Goal: Check status: Check status

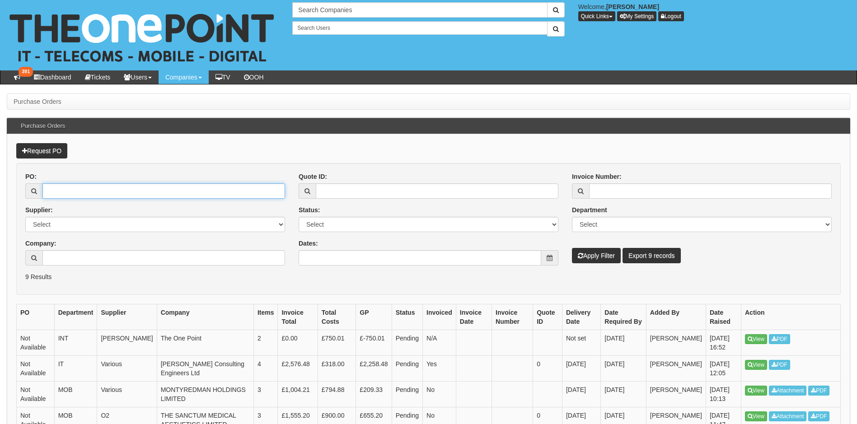
click at [117, 189] on input "PO:" at bounding box center [163, 190] width 243 height 15
type input "19687"
click at [572, 248] on button "Apply Filter" at bounding box center [596, 255] width 49 height 15
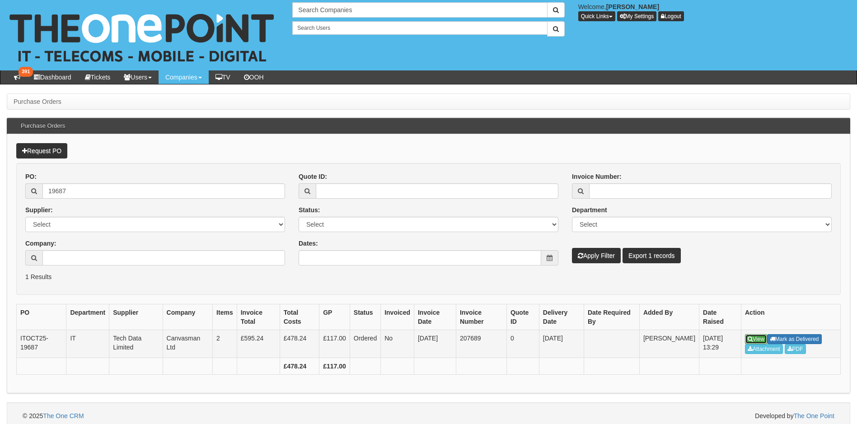
click at [754, 336] on link "View" at bounding box center [756, 339] width 22 height 10
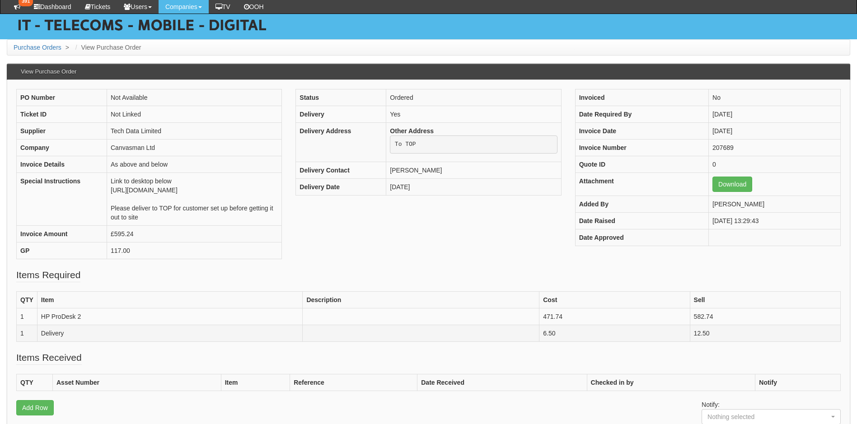
scroll to position [90, 0]
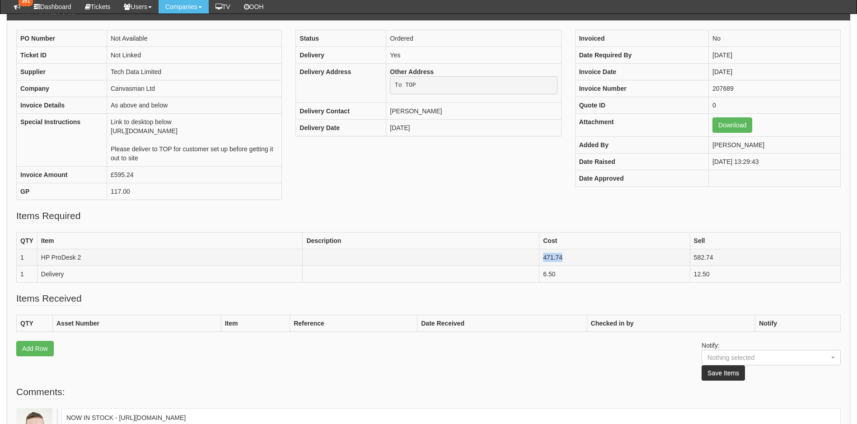
drag, startPoint x: 580, startPoint y: 264, endPoint x: 536, endPoint y: 264, distance: 43.8
click at [536, 264] on tr "1 HP ProDesk 2 471.74 582.74" at bounding box center [429, 257] width 824 height 17
drag, startPoint x: 719, startPoint y: 266, endPoint x: 686, endPoint y: 264, distance: 33.0
click at [686, 264] on tr "1 HP ProDesk 2 471.74 582.74" at bounding box center [429, 257] width 824 height 17
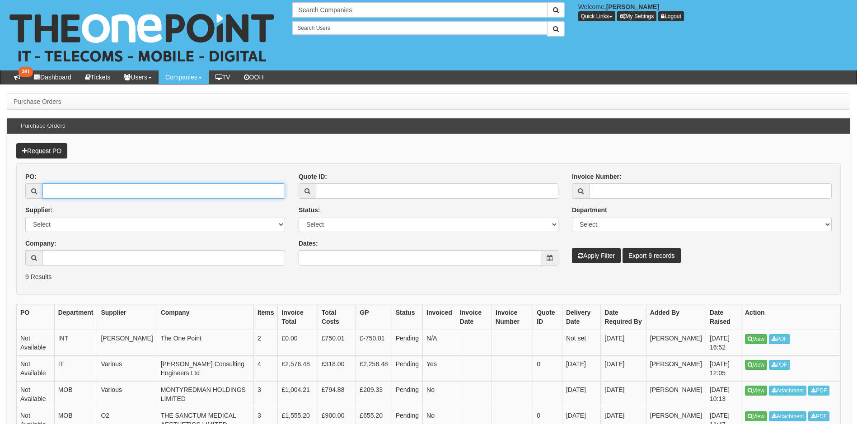
click at [94, 194] on input "PO:" at bounding box center [163, 190] width 243 height 15
type input "19667"
click at [572, 248] on button "Apply Filter" at bounding box center [596, 255] width 49 height 15
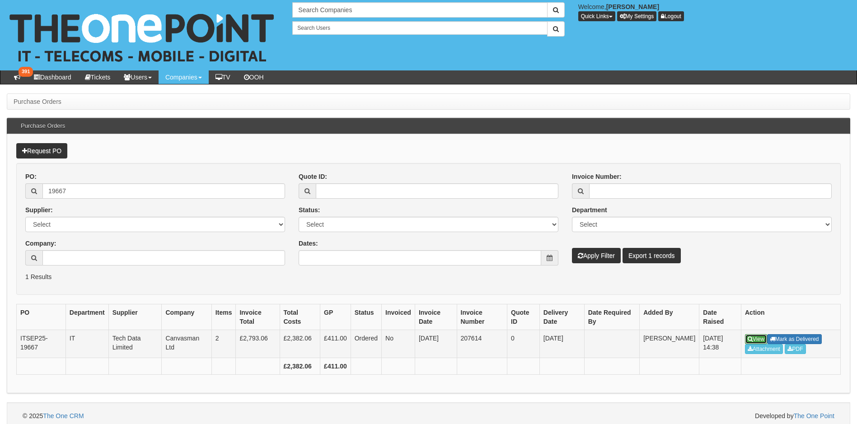
click at [757, 336] on link "View" at bounding box center [756, 339] width 22 height 10
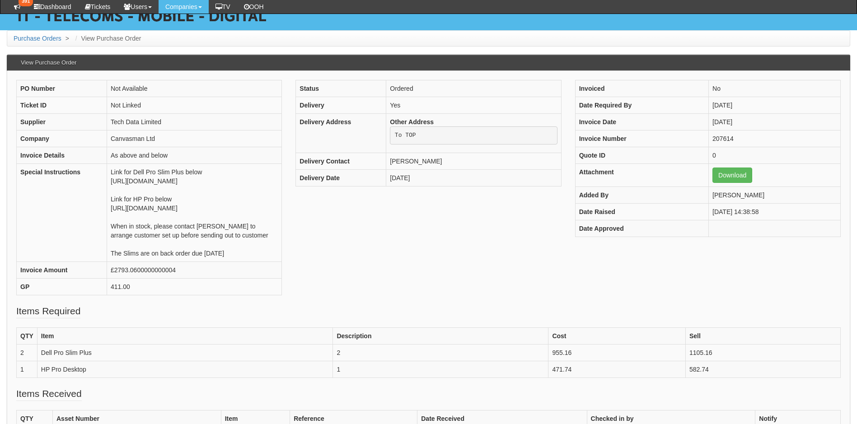
scroll to position [136, 0]
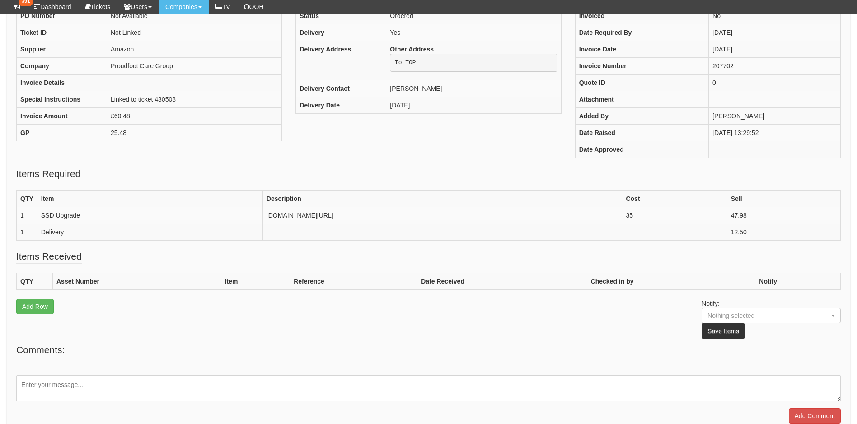
scroll to position [136, 0]
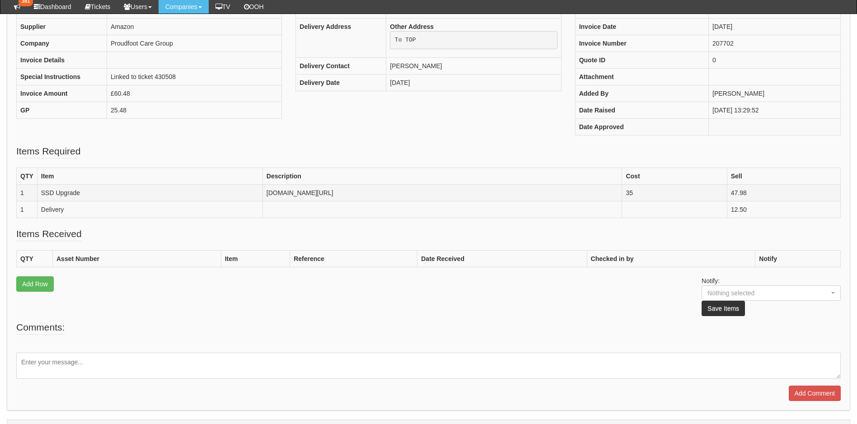
drag, startPoint x: 72, startPoint y: 193, endPoint x: 329, endPoint y: 224, distance: 258.8
click at [329, 201] on td "[DOMAIN_NAME][URL]" at bounding box center [442, 193] width 360 height 17
copy td "[DOMAIN_NAME][URL]"
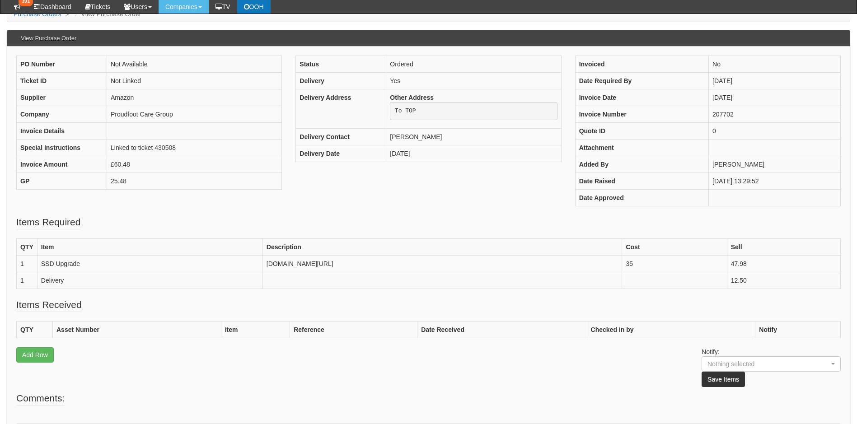
scroll to position [0, 0]
